Goal: Transaction & Acquisition: Register for event/course

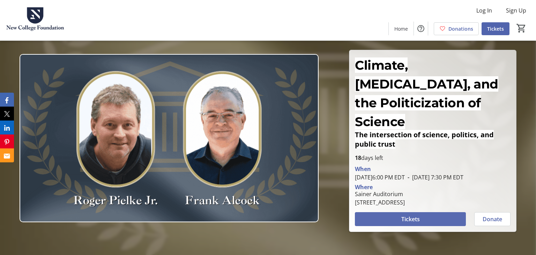
click at [428, 211] on span at bounding box center [410, 219] width 111 height 17
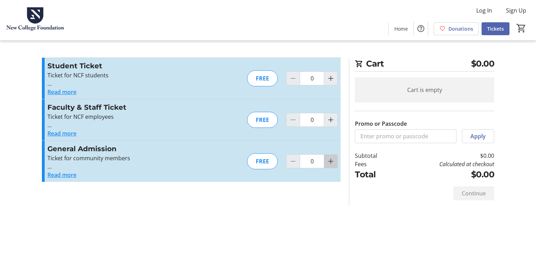
click at [336, 163] on span "Increment by one" at bounding box center [330, 161] width 13 height 13
type input "1"
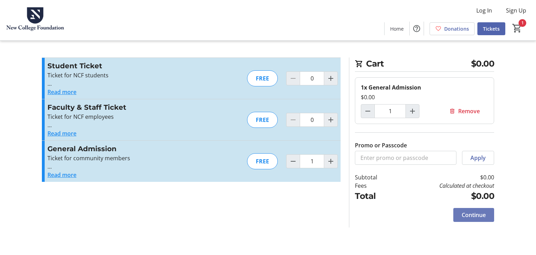
click at [478, 215] on span "Continue" at bounding box center [473, 215] width 24 height 8
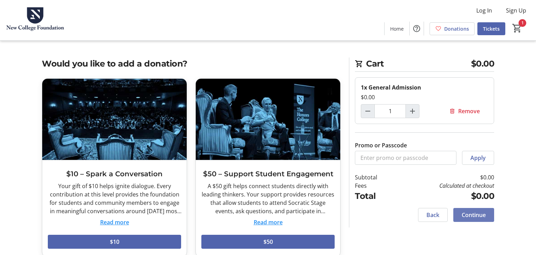
click at [467, 212] on span "Continue" at bounding box center [473, 215] width 24 height 8
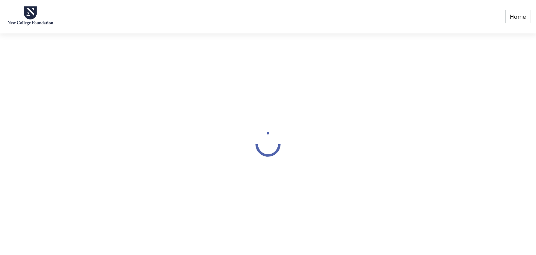
select select "US"
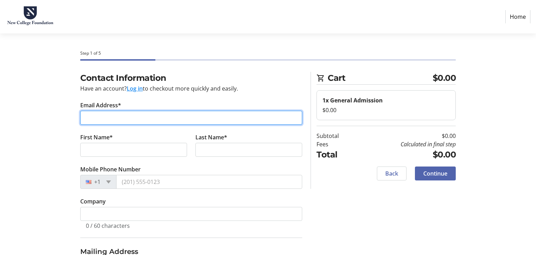
click at [105, 118] on input "Email Address*" at bounding box center [191, 118] width 222 height 14
type input "[EMAIL_ADDRESS][PERSON_NAME][DOMAIN_NAME]"
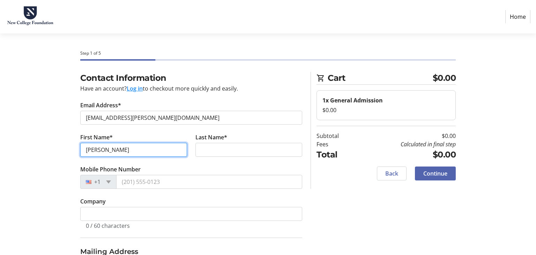
type input "[PERSON_NAME]"
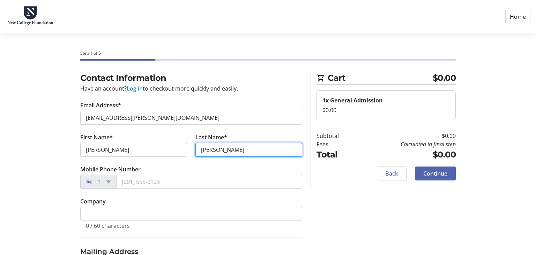
type input "[PERSON_NAME]"
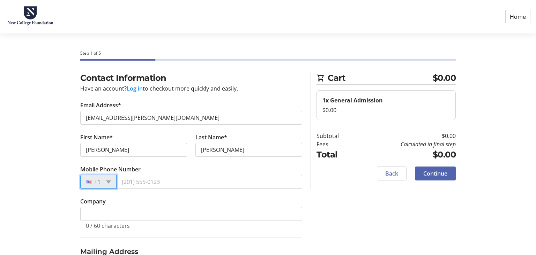
scroll to position [108, 0]
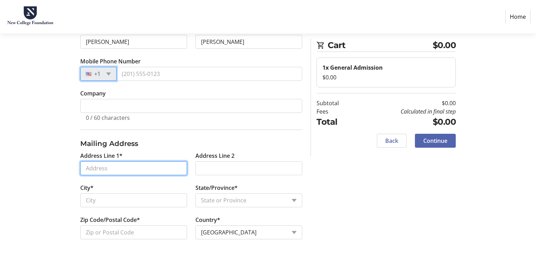
click at [111, 167] on input "Address Line 1*" at bounding box center [133, 168] width 107 height 14
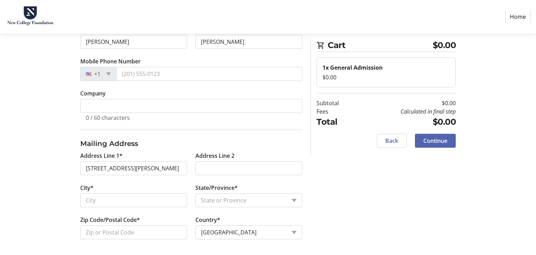
type input "[STREET_ADDRESS][PERSON_NAME]"
type input "[GEOGRAPHIC_DATA]"
select select "FL"
type input "34236"
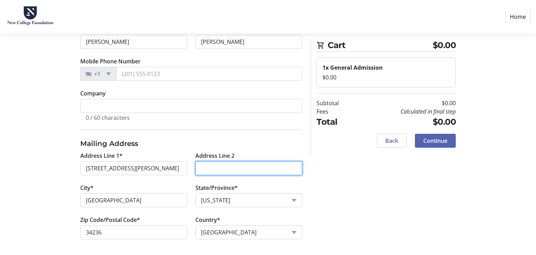
click at [220, 170] on input "Address Line 2" at bounding box center [248, 168] width 107 height 14
click at [202, 167] on input "[PERSON_NAME] Marine Lab" at bounding box center [248, 168] width 107 height 14
type input "Sarasota Dolphin Research Program c/[PERSON_NAME] Marine Lab"
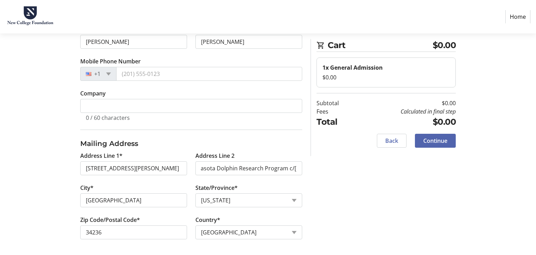
click at [343, 194] on div "Contact Information Have an account? Log in to checkout more quickly and easily…" at bounding box center [268, 110] width 460 height 293
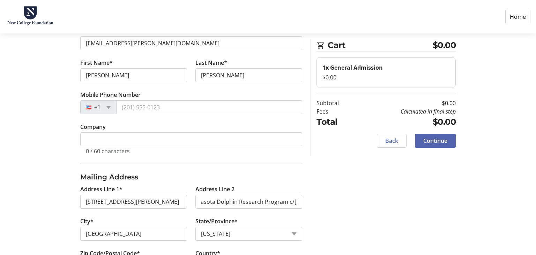
scroll to position [75, 0]
click at [438, 141] on span "Continue" at bounding box center [435, 141] width 24 height 8
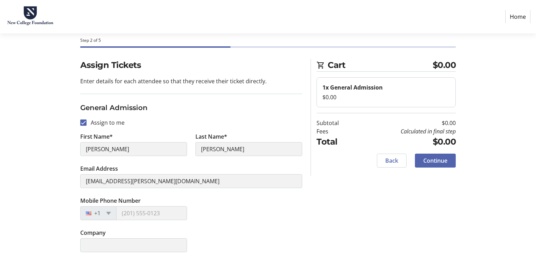
scroll to position [18, 0]
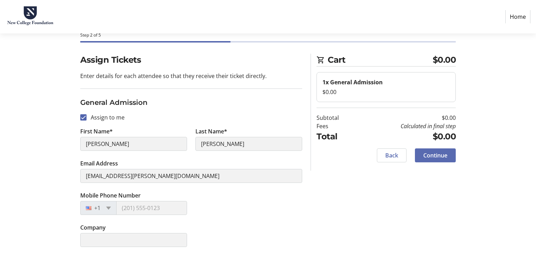
click at [445, 157] on span "Continue" at bounding box center [435, 155] width 24 height 8
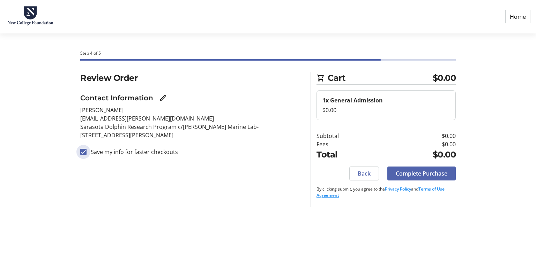
click at [85, 152] on input "Save my info for faster checkouts" at bounding box center [83, 152] width 6 height 6
checkbox input "false"
click at [422, 174] on span "Complete Purchase" at bounding box center [422, 174] width 52 height 8
